Goal: Transaction & Acquisition: Book appointment/travel/reservation

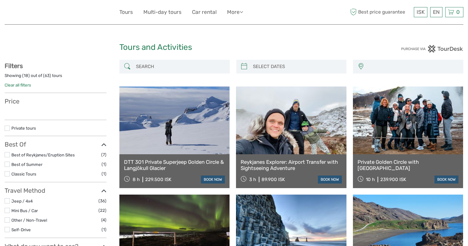
select select
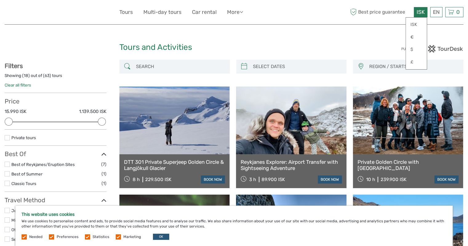
click at [420, 13] on span "ISK" at bounding box center [420, 12] width 8 height 6
click at [412, 49] on link "$" at bounding box center [415, 49] width 21 height 11
click at [370, 46] on div at bounding box center [405, 49] width 115 height 8
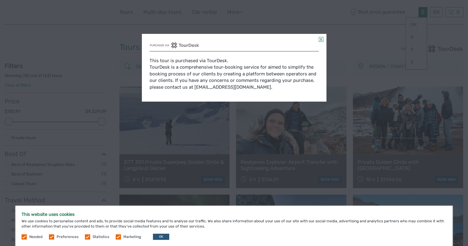
click at [321, 40] on link at bounding box center [320, 39] width 5 height 5
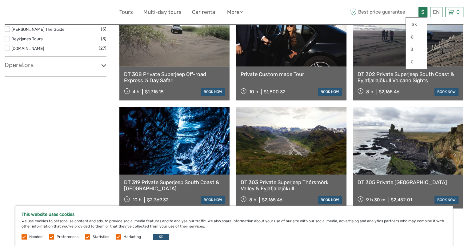
scroll to position [523, 0]
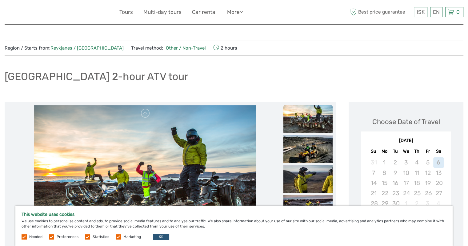
click at [48, 237] on div "Needed Preferences Statistics Marketing OK" at bounding box center [96, 236] width 149 height 6
click at [51, 237] on label at bounding box center [51, 236] width 5 height 5
click at [0, 0] on input "checkbox" at bounding box center [0, 0] width 0 height 0
drag, startPoint x: 86, startPoint y: 236, endPoint x: 96, endPoint y: 234, distance: 10.6
click at [87, 235] on label at bounding box center [87, 236] width 5 height 5
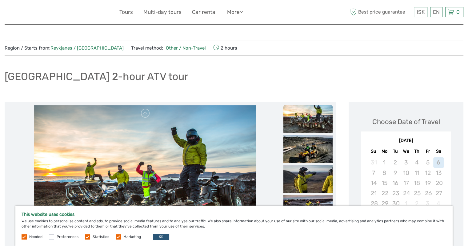
click at [0, 0] on input "checkbox" at bounding box center [0, 0] width 0 height 0
click at [118, 237] on label at bounding box center [118, 236] width 5 height 5
click at [0, 0] on input "checkbox" at bounding box center [0, 0] width 0 height 0
click at [153, 237] on button "OK" at bounding box center [161, 236] width 16 height 6
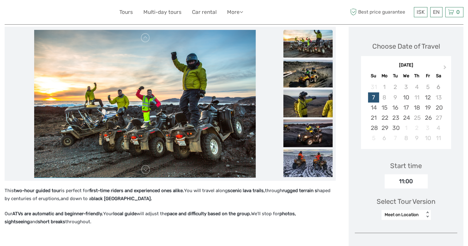
scroll to position [92, 0]
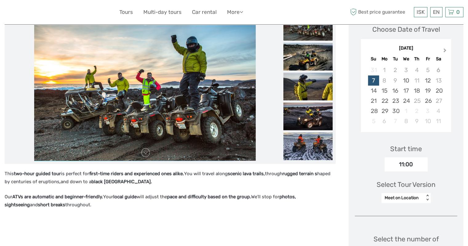
click at [444, 50] on span "Next Month" at bounding box center [444, 51] width 0 height 9
click at [372, 94] on div "9" at bounding box center [373, 90] width 11 height 10
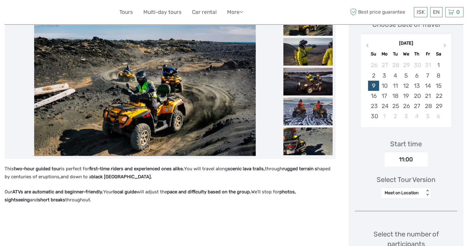
click at [402, 197] on div "Meet on Location < >" at bounding box center [405, 193] width 49 height 10
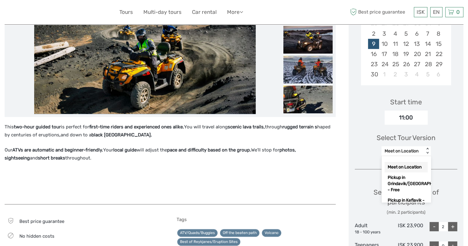
scroll to position [159, 0]
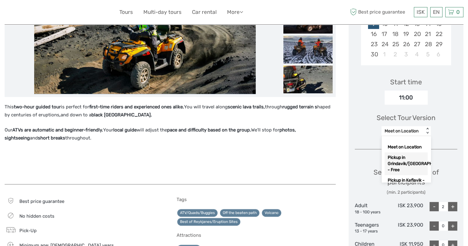
click at [412, 168] on div "Pickup in Grindavik/Blue Lagoon - Free" at bounding box center [405, 163] width 43 height 23
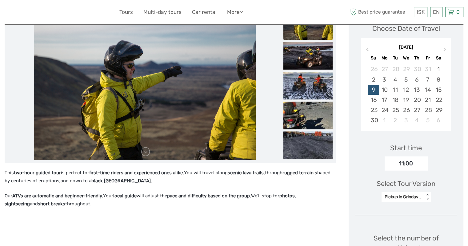
scroll to position [220, 0]
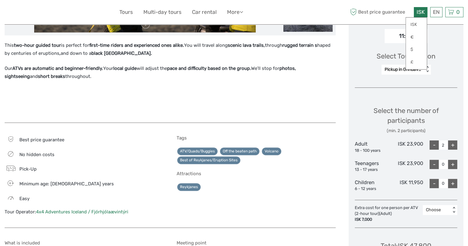
click at [417, 13] on span "ISK" at bounding box center [420, 12] width 8 height 6
click at [413, 48] on link "$" at bounding box center [415, 49] width 21 height 11
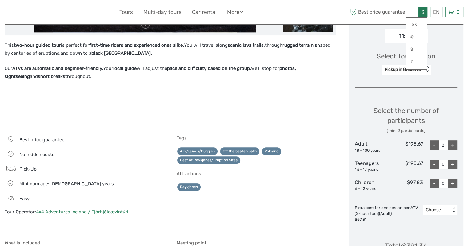
click at [332, 132] on div "Best price guarantee No hidden costs Pick-Up 6 Minimum age: 6 years Easy Tour O…" at bounding box center [170, 178] width 331 height 99
click at [452, 164] on div "+" at bounding box center [452, 164] width 9 height 9
type input "1"
click at [452, 182] on div "+" at bounding box center [452, 183] width 9 height 9
type input "1"
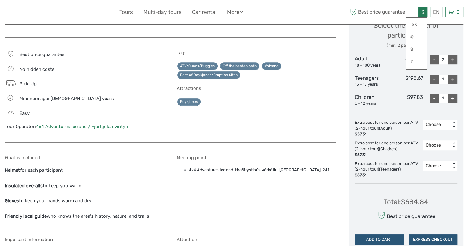
scroll to position [313, 0]
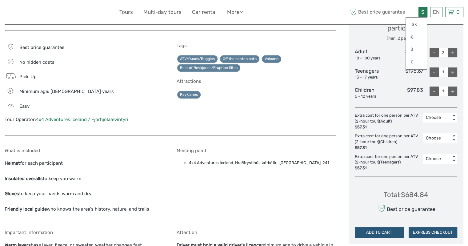
drag, startPoint x: 306, startPoint y: 98, endPoint x: 316, endPoint y: 93, distance: 11.0
click at [307, 99] on div "Tags ATV/Quads/Buggies Off the beaten path Volcano Best of Reykjanes/Eruption S…" at bounding box center [255, 86] width 159 height 86
click at [408, 203] on div "Best price guarantee" at bounding box center [405, 208] width 59 height 11
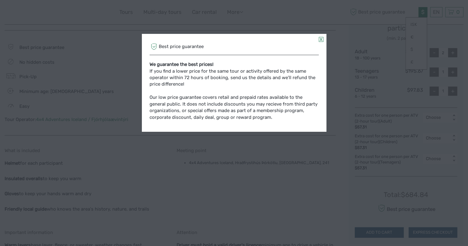
click at [321, 40] on link at bounding box center [320, 39] width 5 height 5
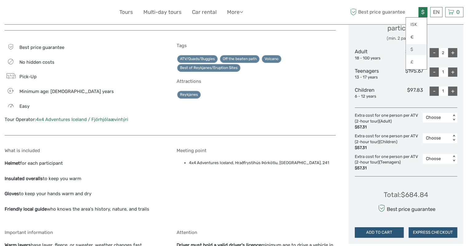
click at [419, 50] on link "$" at bounding box center [415, 49] width 21 height 11
drag, startPoint x: 279, startPoint y: 120, endPoint x: 307, endPoint y: 121, distance: 28.0
click at [279, 120] on div "Tags ATV/Quads/Buggies Off the beaten path Volcano Best of Reykjanes/Eruption S…" at bounding box center [255, 86] width 159 height 86
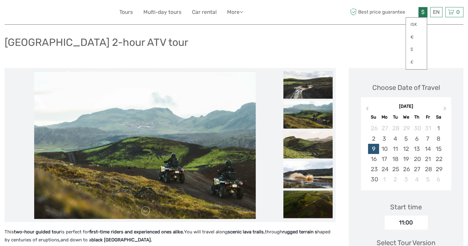
scroll to position [0, 0]
